Goal: Book appointment/travel/reservation

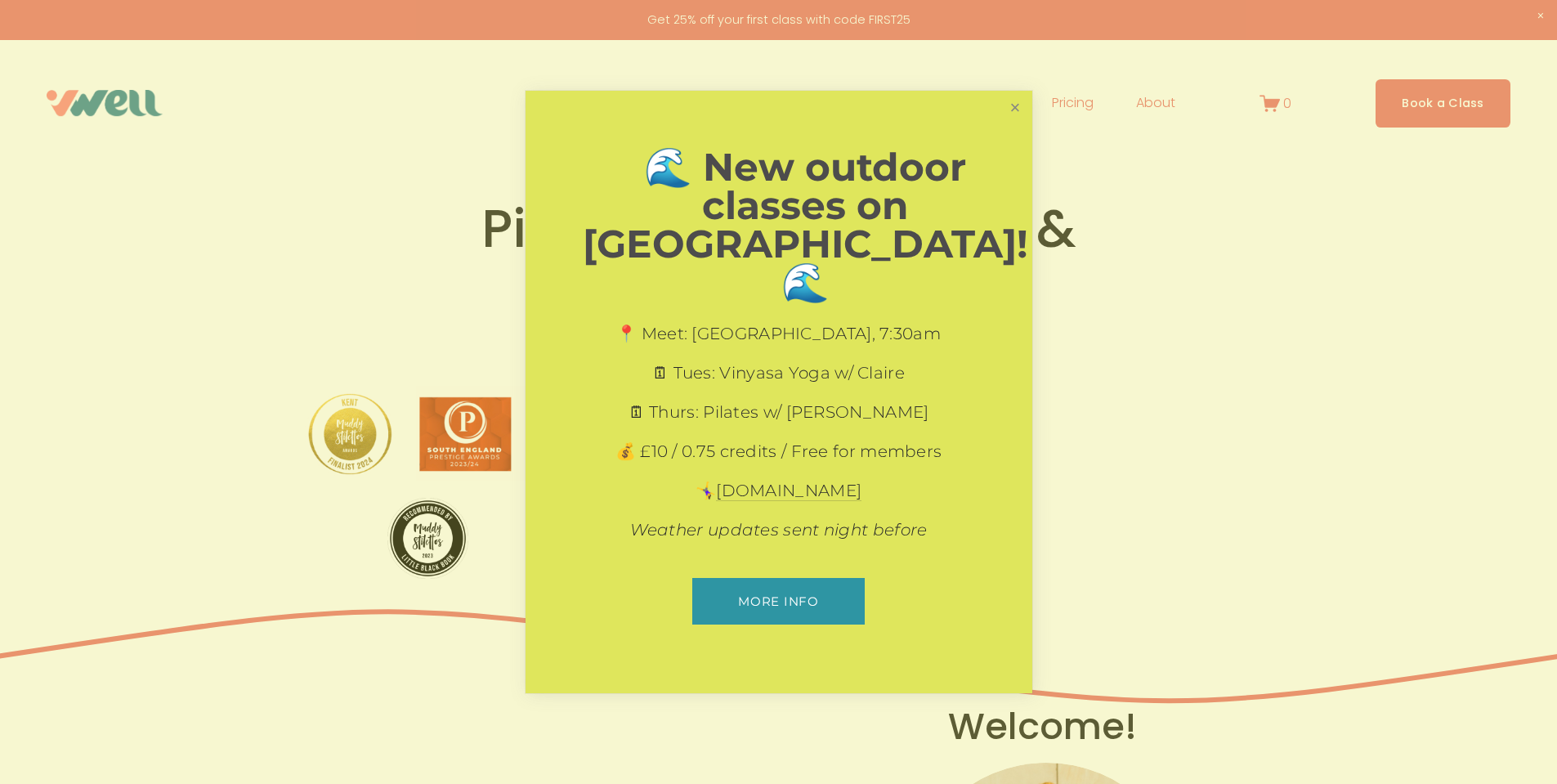
click at [1010, 122] on link "Close" at bounding box center [1015, 108] width 29 height 29
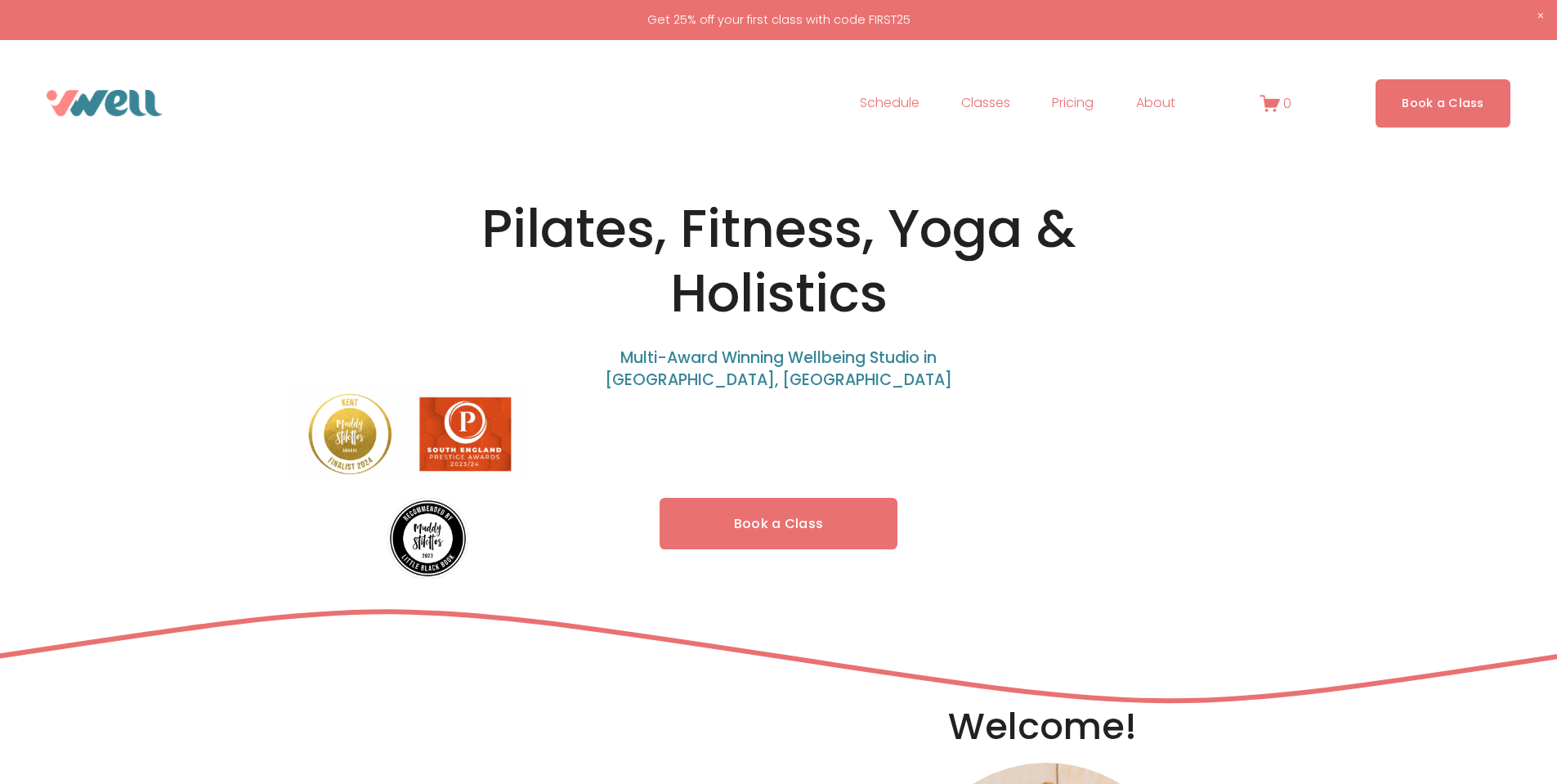
click at [790, 518] on link "Book a Class" at bounding box center [779, 523] width 238 height 51
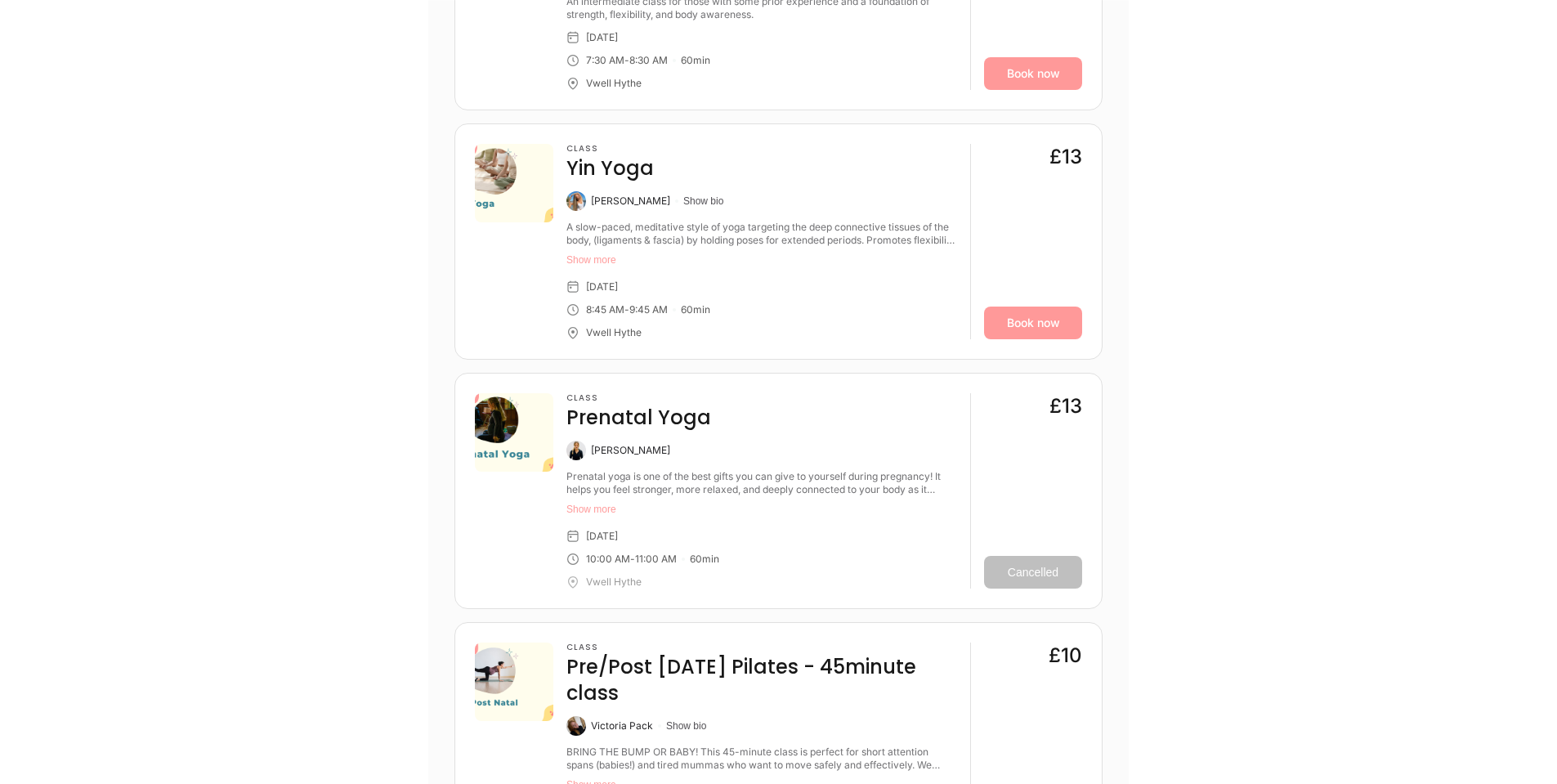
scroll to position [3252, 0]
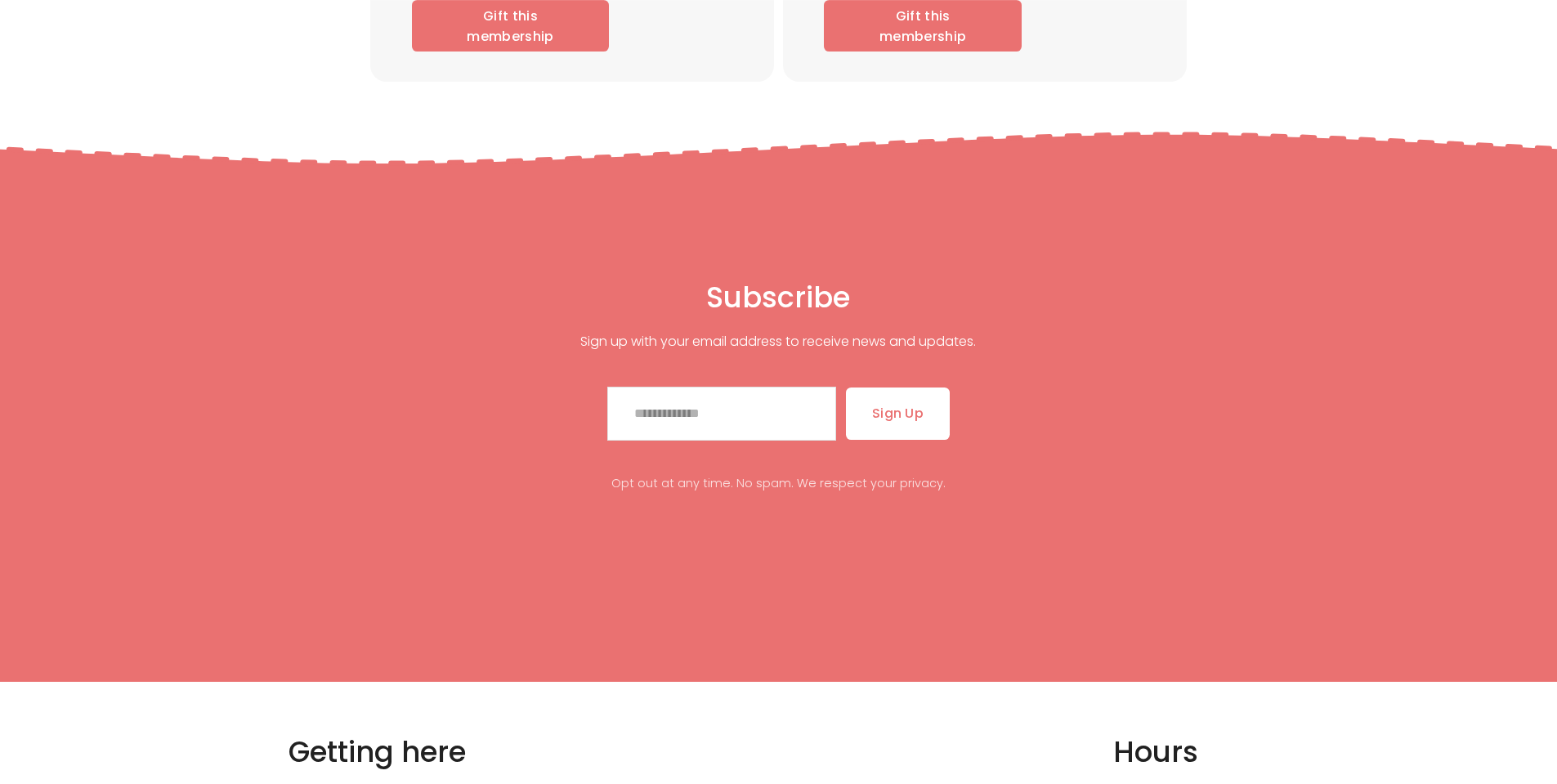
scroll to position [8744, 0]
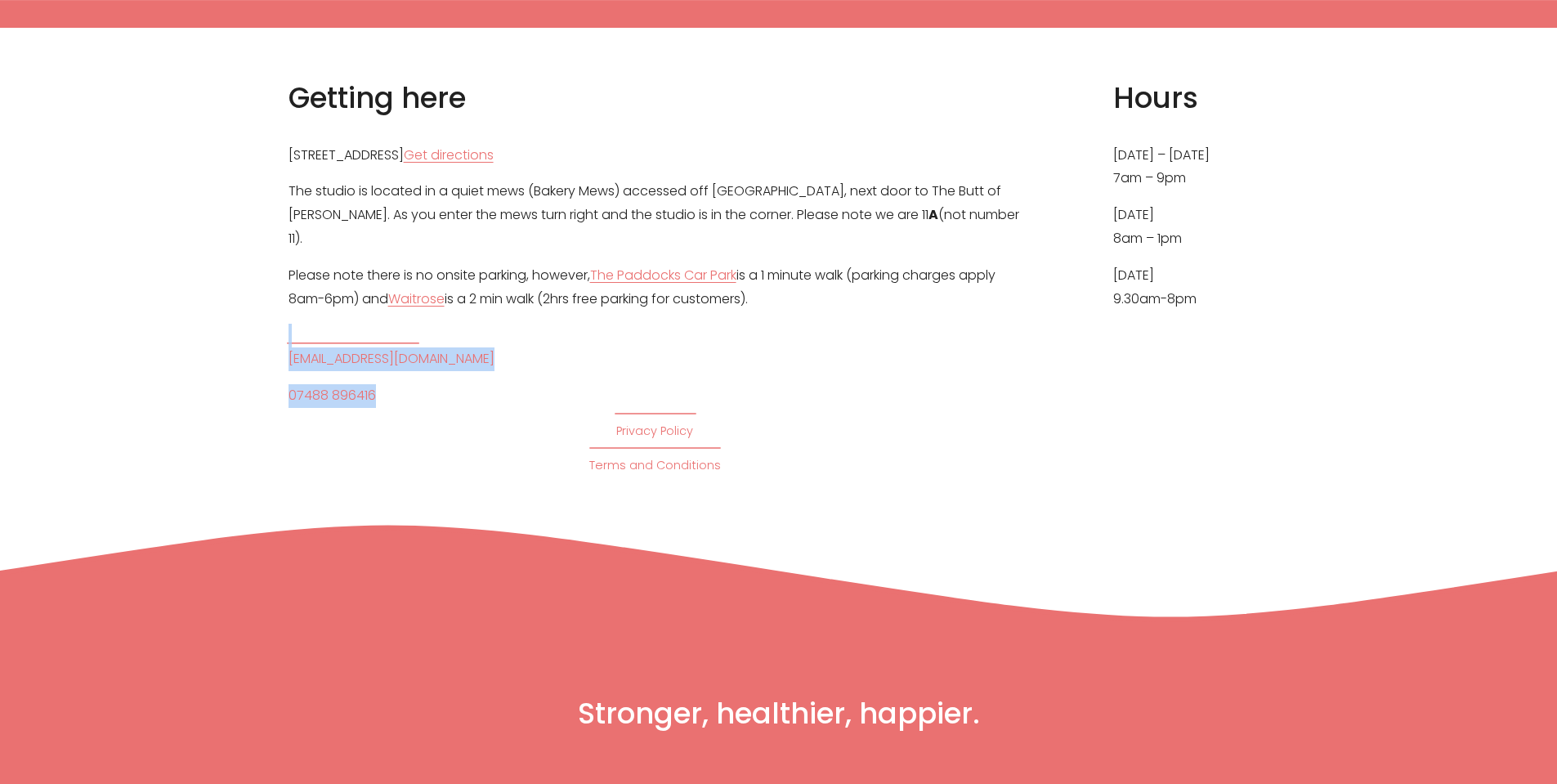
drag, startPoint x: 249, startPoint y: 330, endPoint x: 415, endPoint y: 389, distance: 176.2
click at [415, 389] on div "Getting here [STREET_ADDRESS] Get directions The studio is located in a quiet m…" at bounding box center [778, 278] width 1557 height 397
copy div "[EMAIL_ADDRESS][DOMAIN_NAME] 07488 896416"
